Goal: Find specific page/section: Find specific page/section

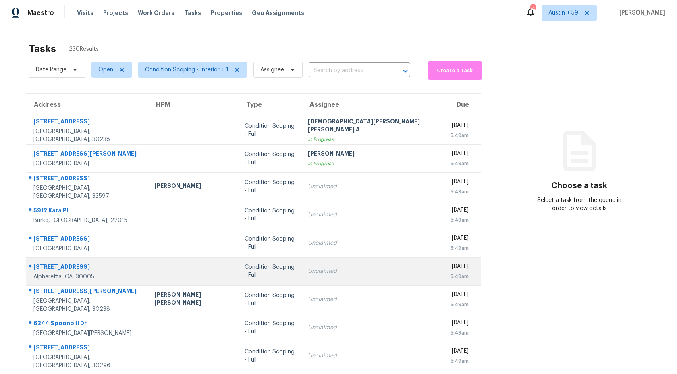
scroll to position [46, 0]
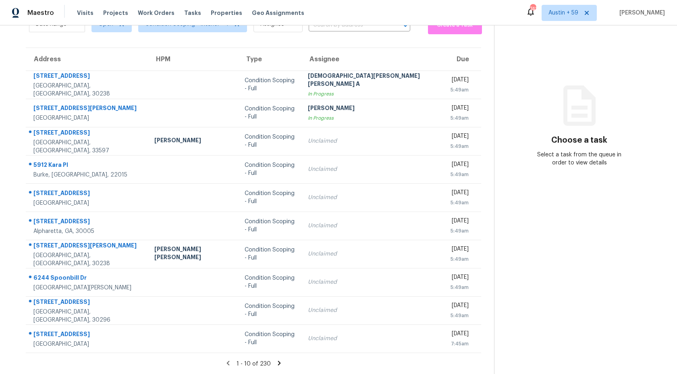
click at [277, 362] on icon at bounding box center [278, 362] width 3 height 4
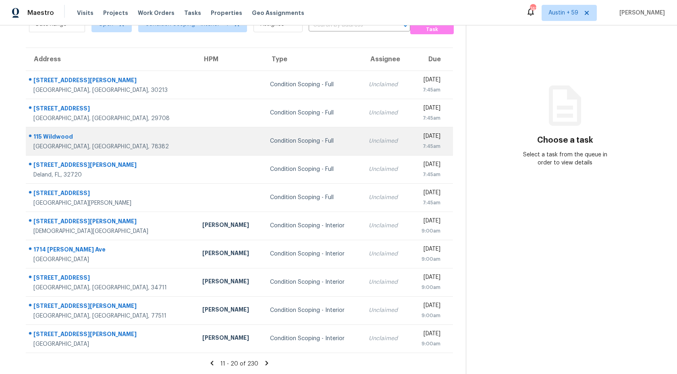
scroll to position [0, 0]
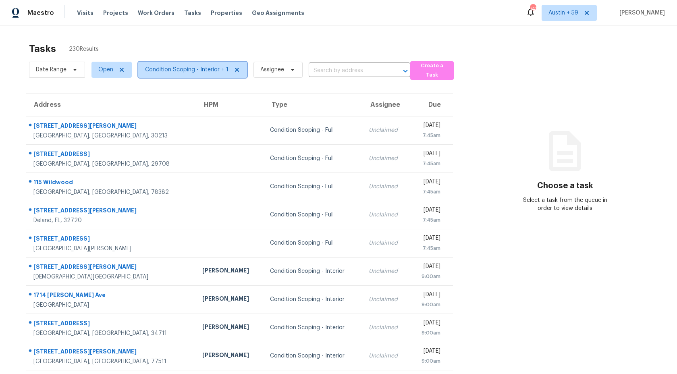
click at [185, 70] on span "Condition Scoping - Interior + 1" at bounding box center [186, 70] width 83 height 8
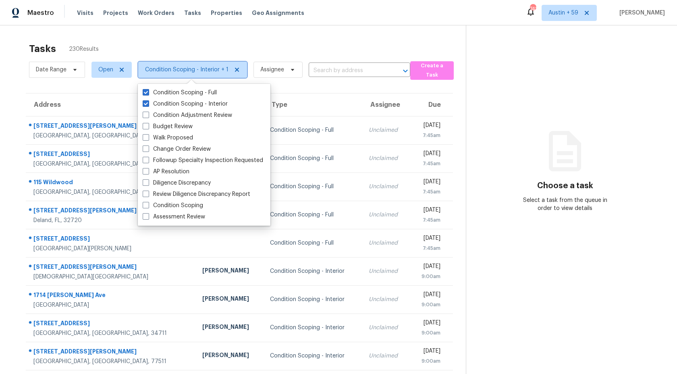
click at [185, 70] on span "Condition Scoping - Interior + 1" at bounding box center [186, 70] width 83 height 8
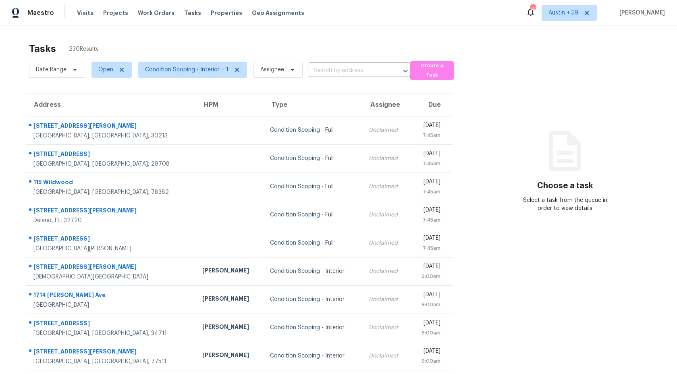
click at [196, 42] on div "Tasks 230 Results" at bounding box center [247, 48] width 437 height 21
click at [208, 66] on span "Condition Scoping - Interior + 1" at bounding box center [186, 70] width 83 height 8
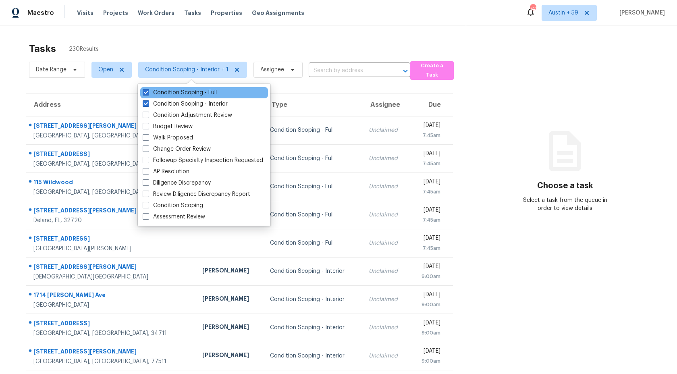
click at [190, 87] on div "Condition Scoping - Full" at bounding box center [204, 92] width 128 height 11
click at [189, 91] on label "Condition Scoping - Full" at bounding box center [180, 93] width 74 height 8
click at [148, 91] on input "Condition Scoping - Full" at bounding box center [145, 91] width 5 height 5
checkbox input "false"
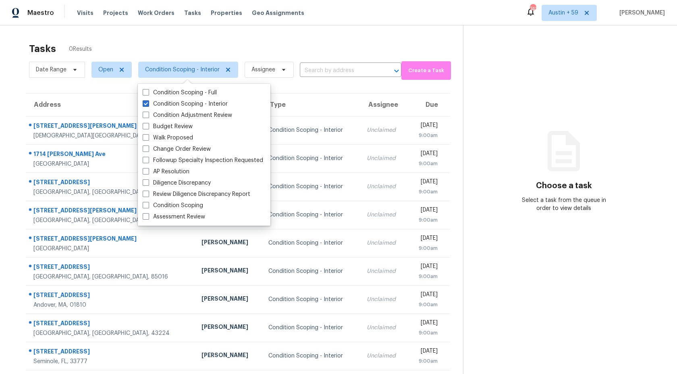
click at [200, 48] on div "Tasks 0 Results" at bounding box center [246, 48] width 434 height 21
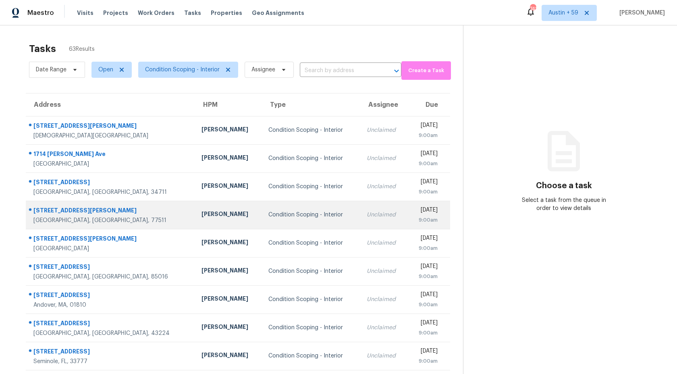
scroll to position [46, 0]
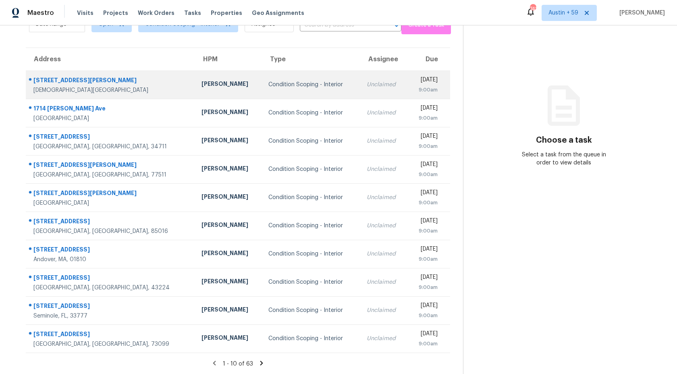
click at [303, 84] on div "Condition Scoping - Interior" at bounding box center [310, 85] width 85 height 8
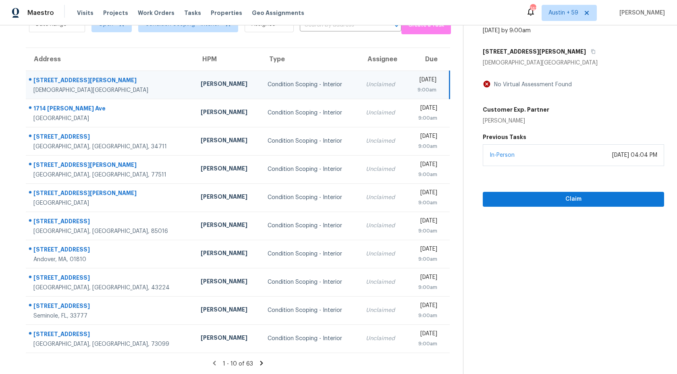
scroll to position [0, 0]
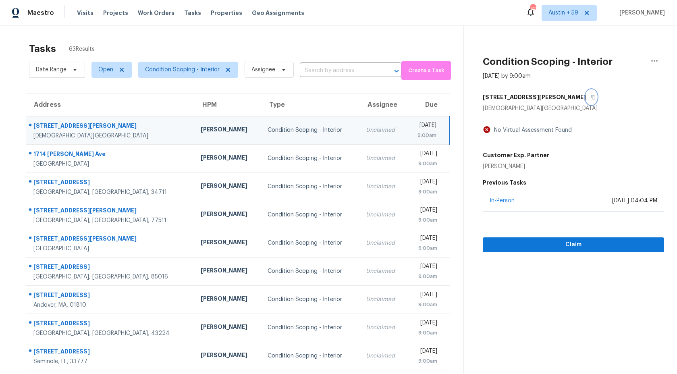
click at [586, 97] on button "button" at bounding box center [591, 97] width 11 height 14
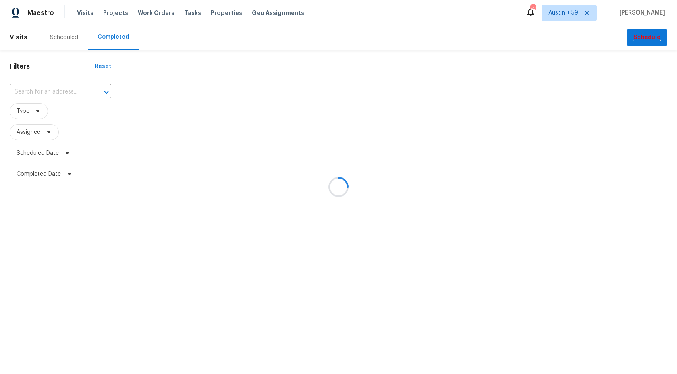
click at [66, 89] on div at bounding box center [338, 187] width 677 height 374
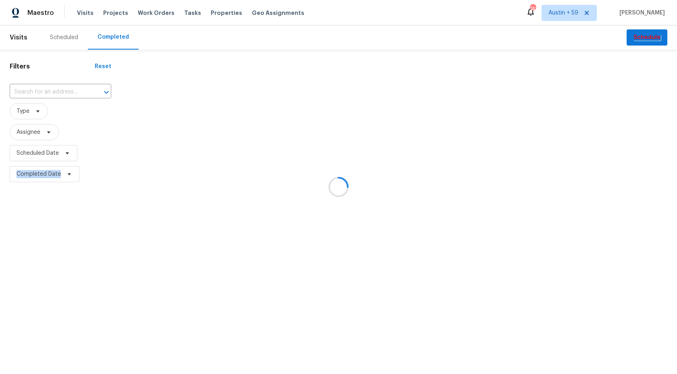
click at [66, 89] on div at bounding box center [338, 187] width 677 height 374
click at [65, 90] on div at bounding box center [338, 187] width 677 height 374
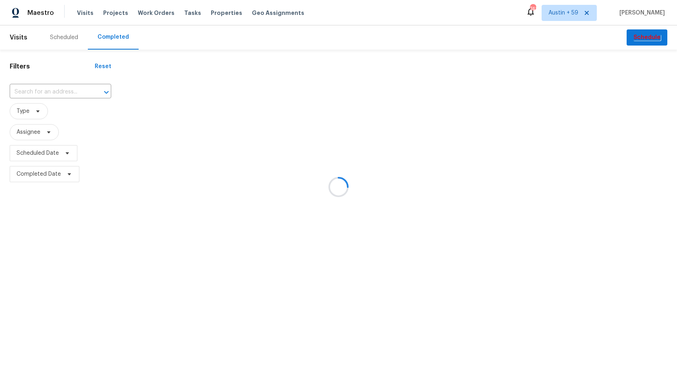
click at [65, 90] on div at bounding box center [338, 187] width 677 height 374
click at [55, 89] on div at bounding box center [338, 187] width 677 height 374
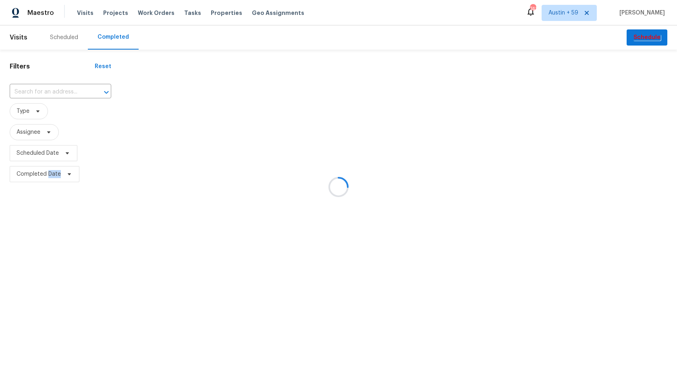
click at [55, 89] on div at bounding box center [338, 187] width 677 height 374
click at [52, 92] on div at bounding box center [338, 187] width 677 height 374
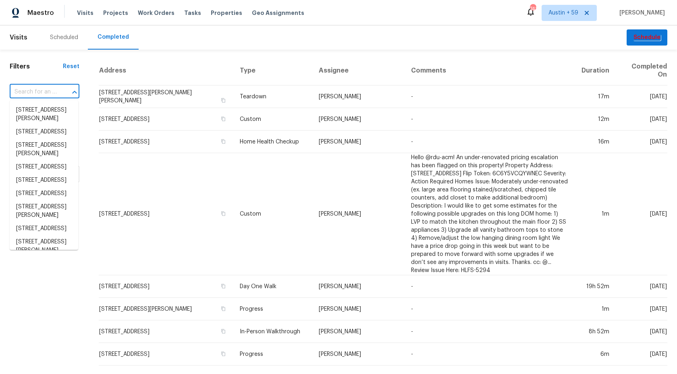
click at [25, 94] on input "text" at bounding box center [33, 92] width 47 height 12
paste input "141 Governor Ln, Temple, GA 30179"
type input "141 Governor Ln, Temple, GA 30179"
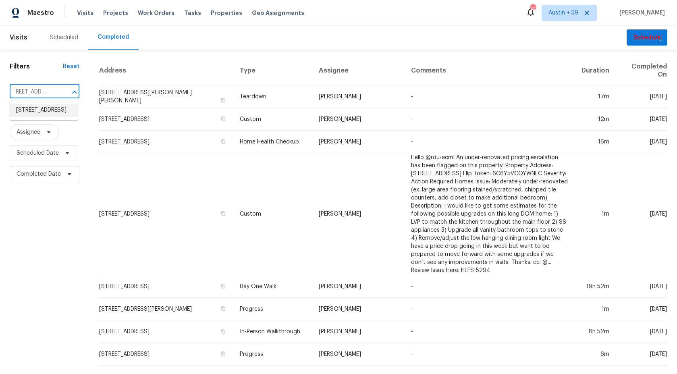
click at [39, 110] on li "141 Governor Ln, Temple, GA 30179" at bounding box center [44, 109] width 68 height 13
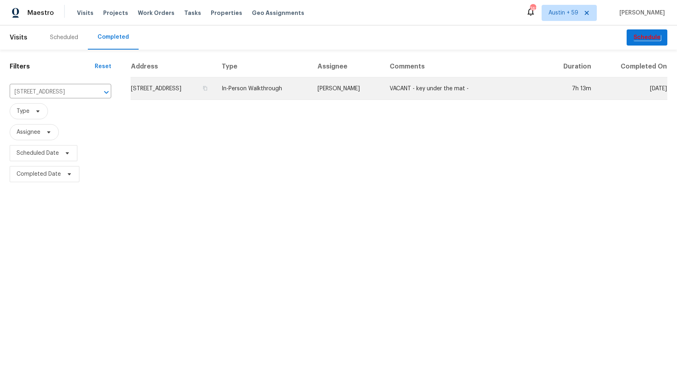
click at [182, 87] on td "141 Governor Ln, Temple, GA 30179" at bounding box center [172, 88] width 85 height 23
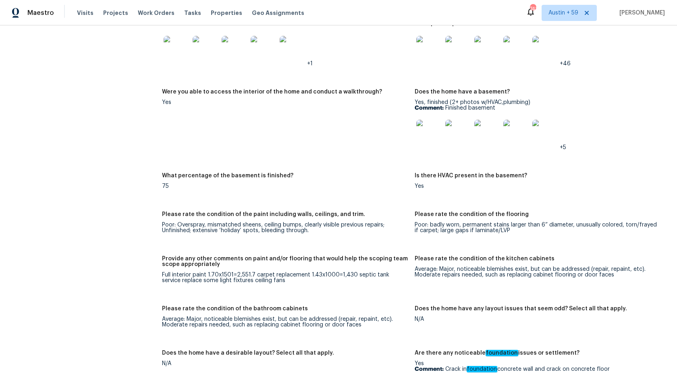
scroll to position [792, 0]
